Goal: Navigation & Orientation: Find specific page/section

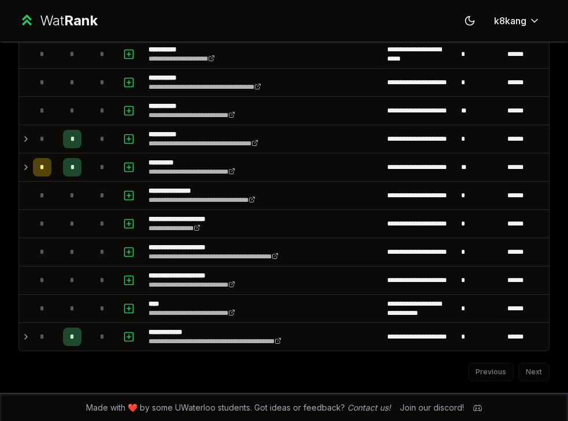
scroll to position [1203, 0]
